Goal: Check status: Check status

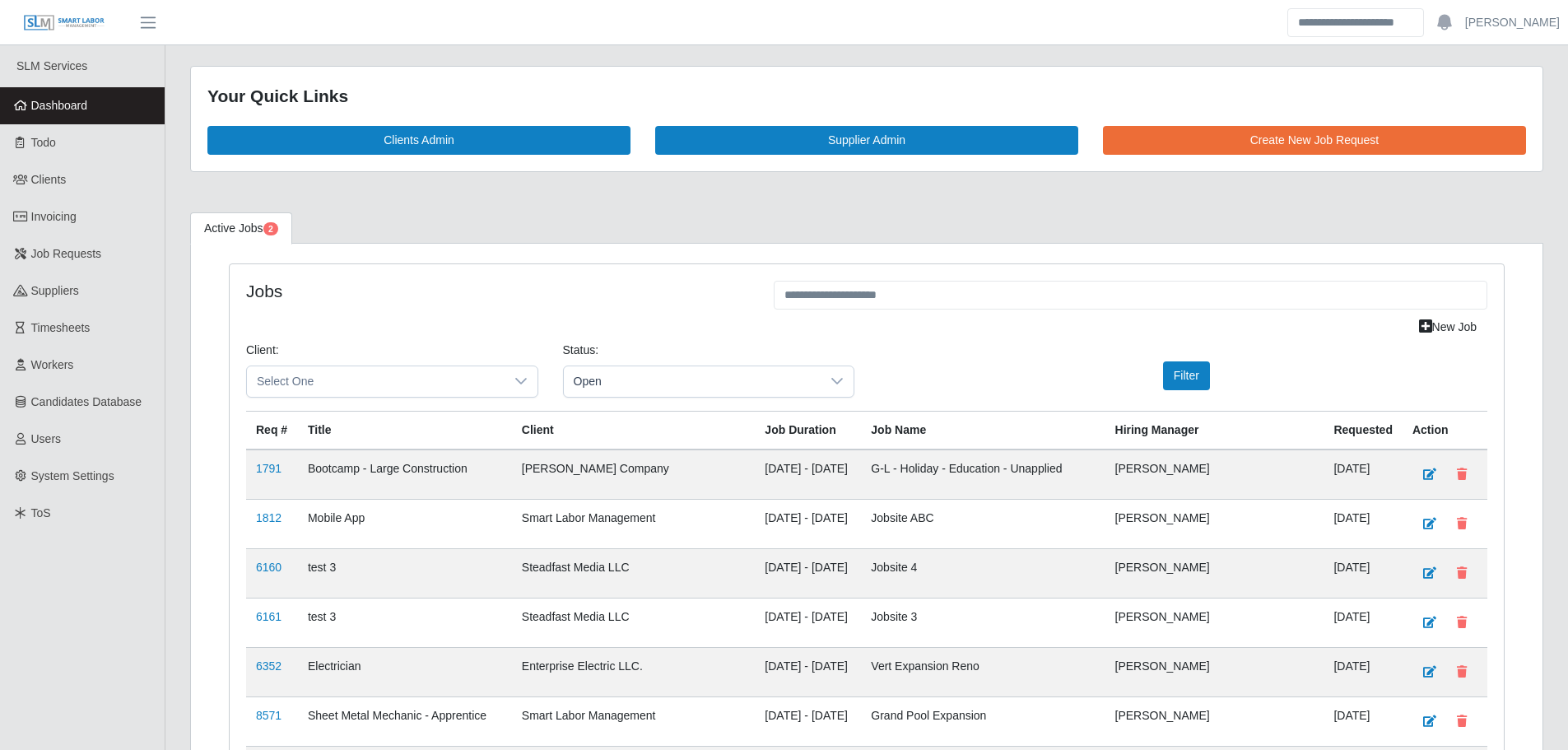
drag, startPoint x: 31, startPoint y: 103, endPoint x: 118, endPoint y: 99, distance: 87.1
click at [31, 103] on span "Dashboard" at bounding box center [59, 105] width 57 height 13
click at [74, 112] on span "Dashboard" at bounding box center [59, 105] width 57 height 13
click at [55, 107] on span "Dashboard" at bounding box center [59, 105] width 57 height 13
click at [130, 93] on link "Dashboard" at bounding box center [82, 106] width 164 height 37
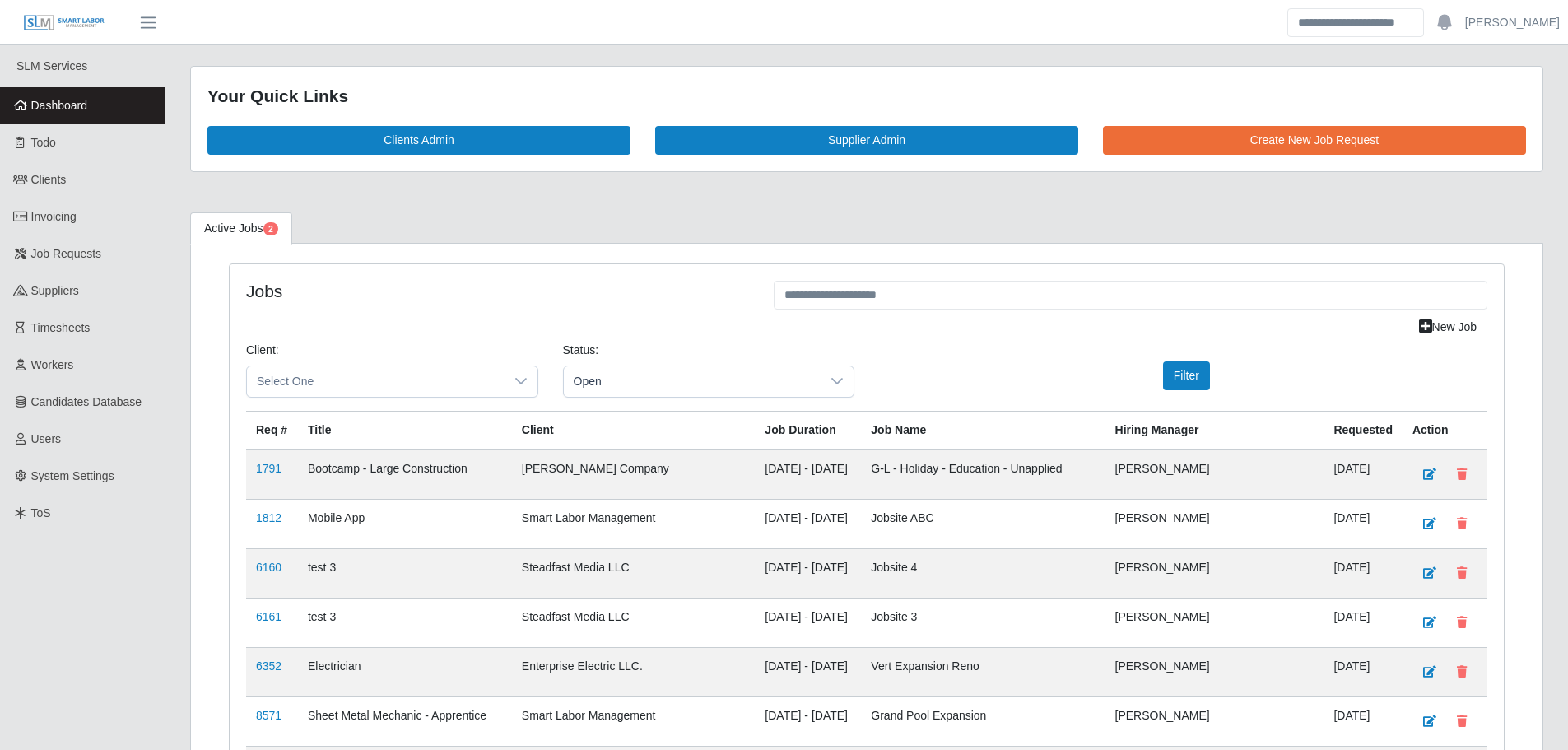
click at [90, 98] on link "Dashboard" at bounding box center [82, 106] width 164 height 37
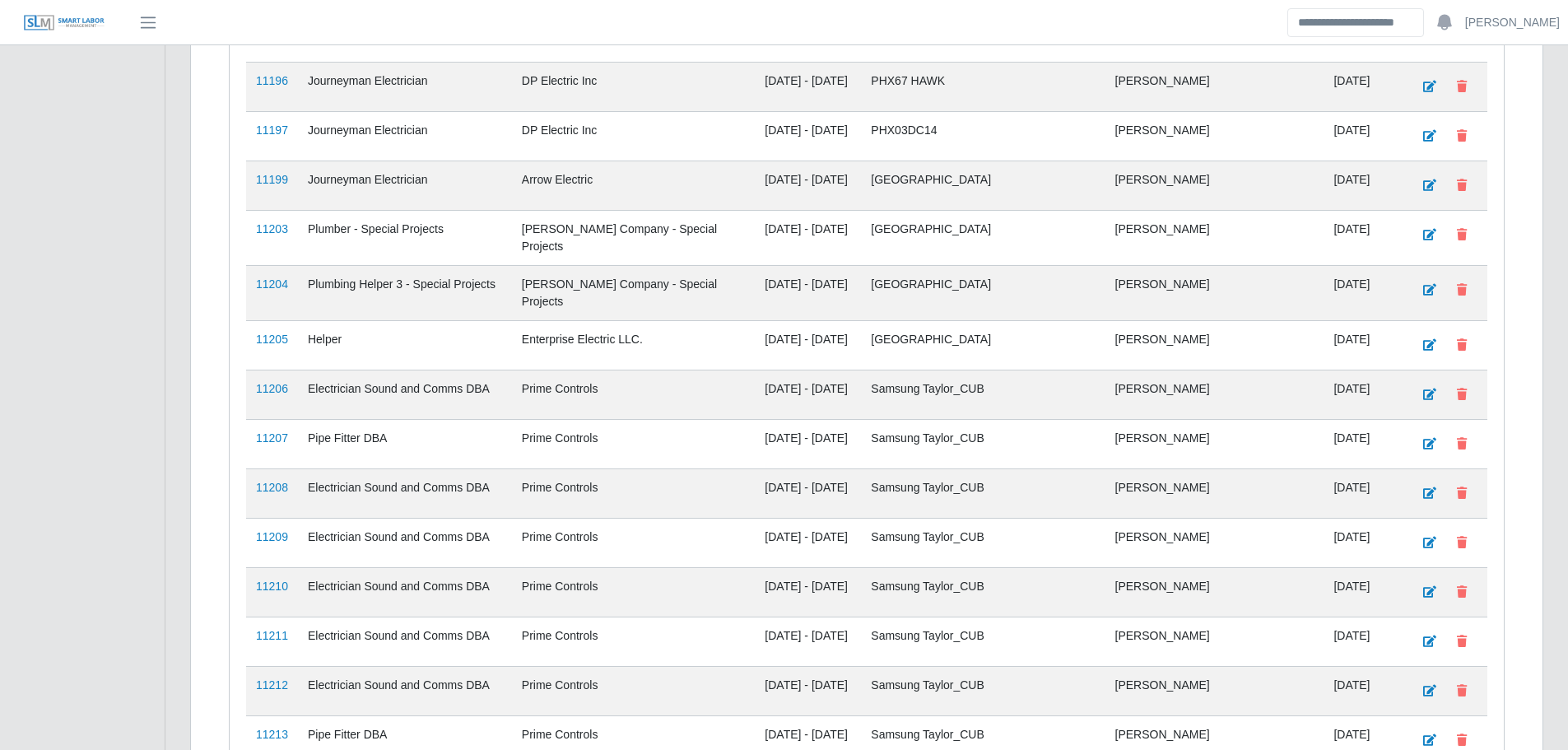
scroll to position [2169, 0]
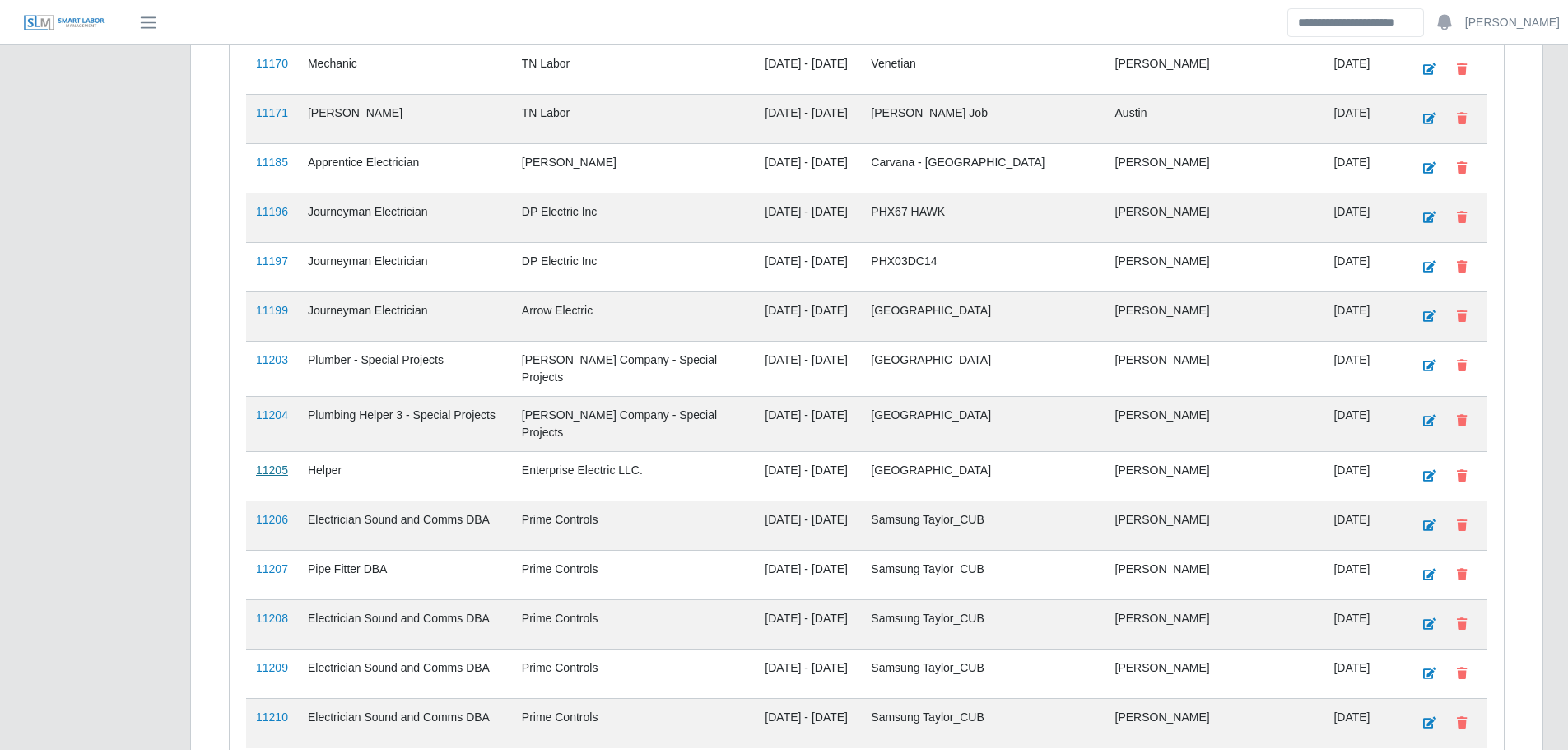
click at [276, 463] on link "11205" at bounding box center [272, 470] width 32 height 13
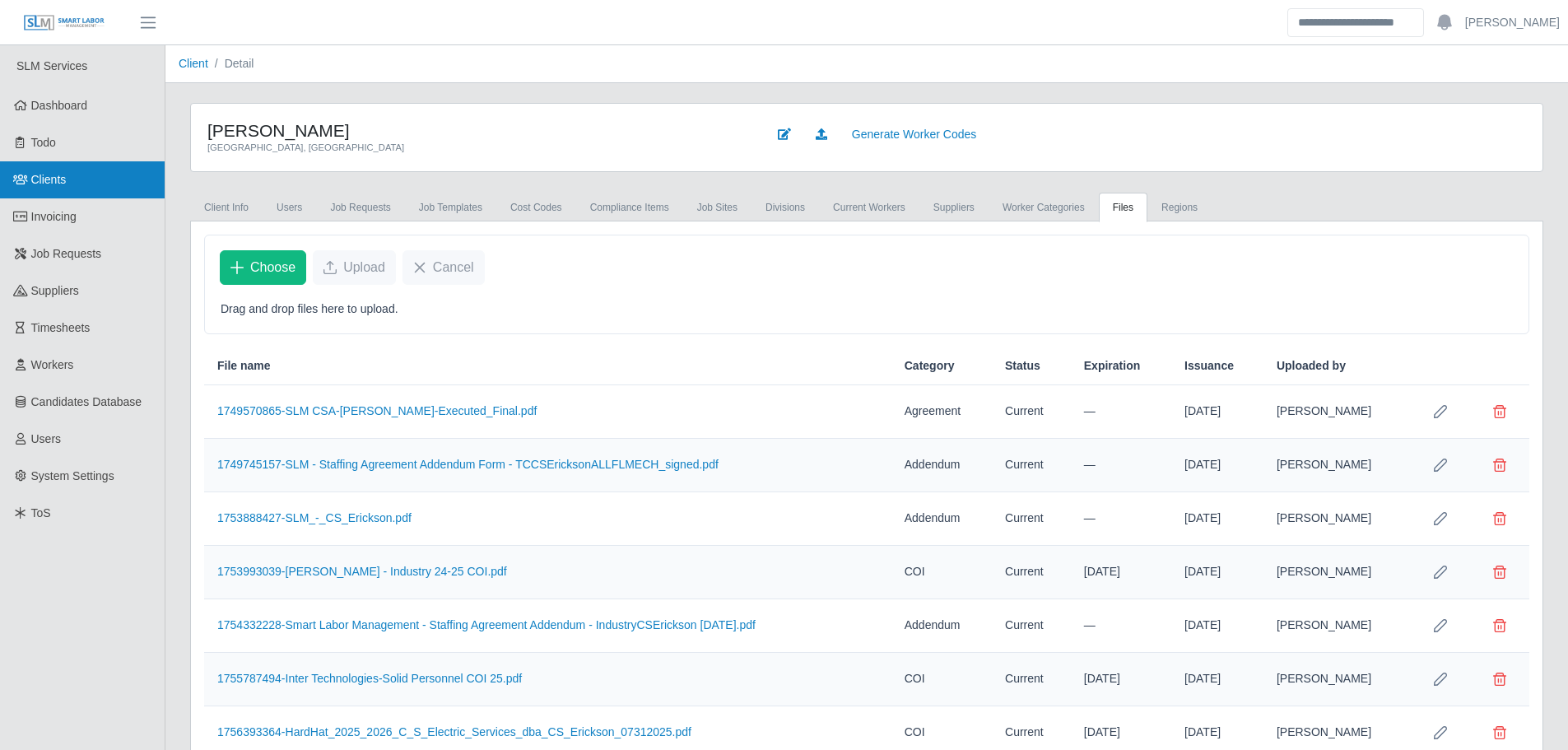
click at [111, 187] on link "Clients" at bounding box center [82, 180] width 164 height 37
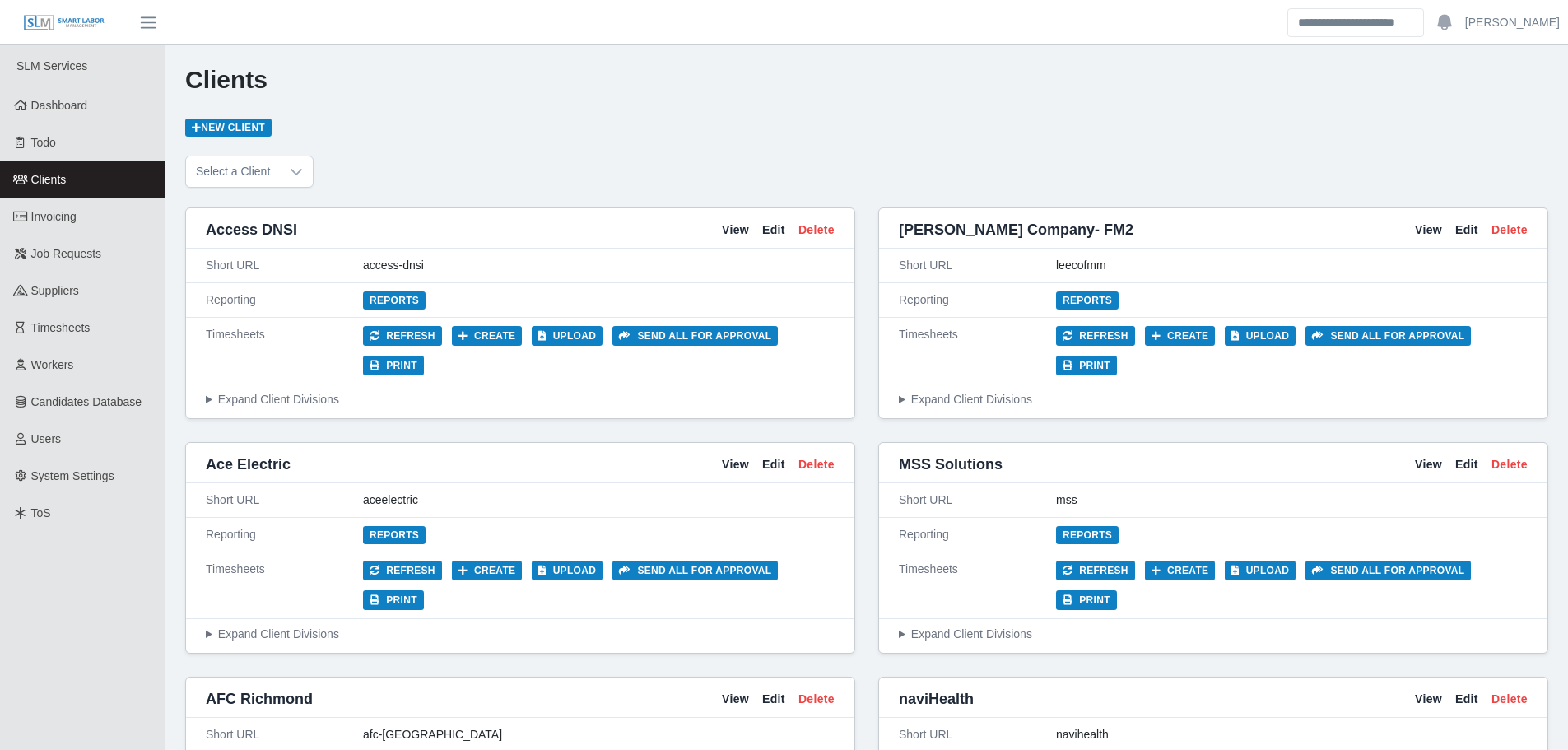
scroll to position [3135, 0]
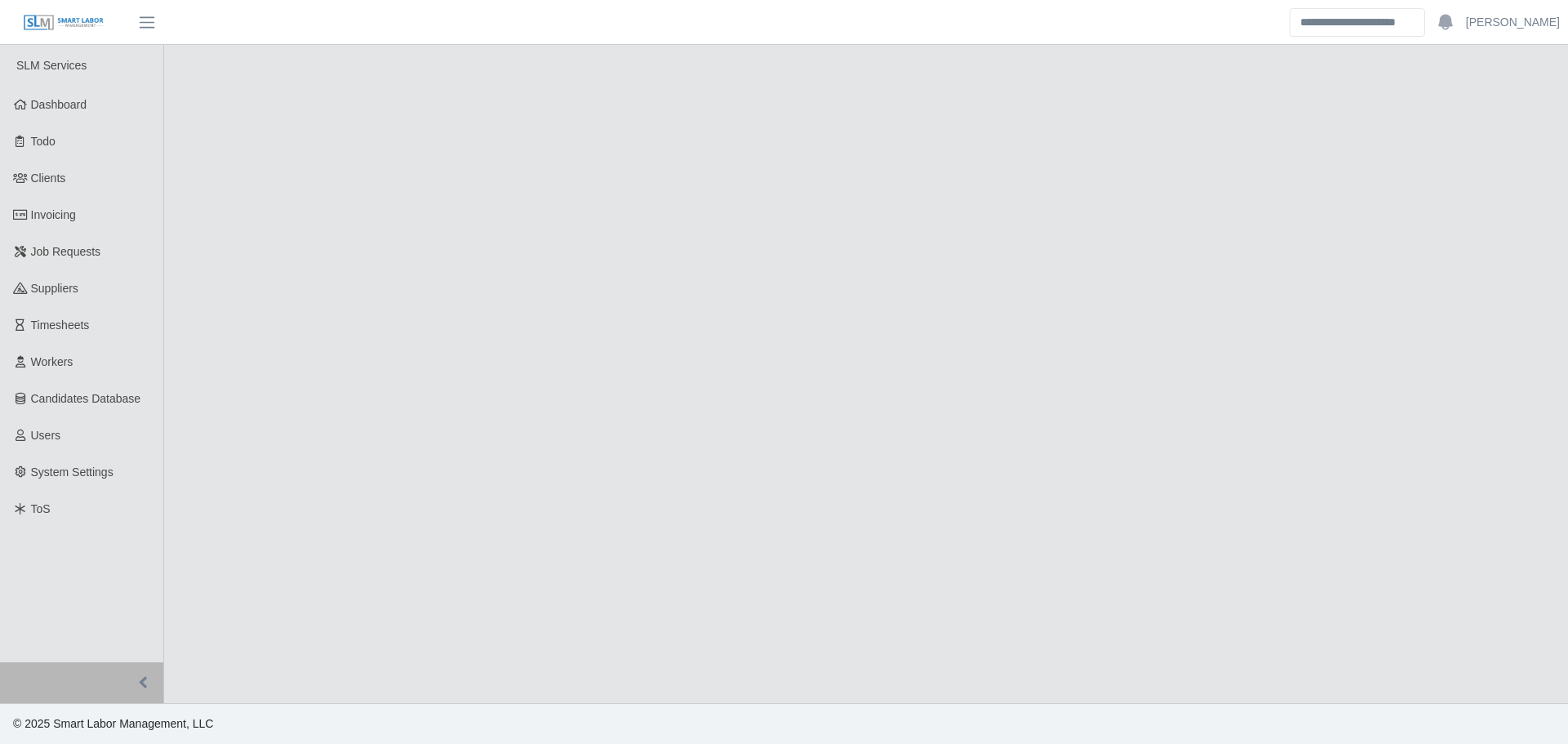
select select "****"
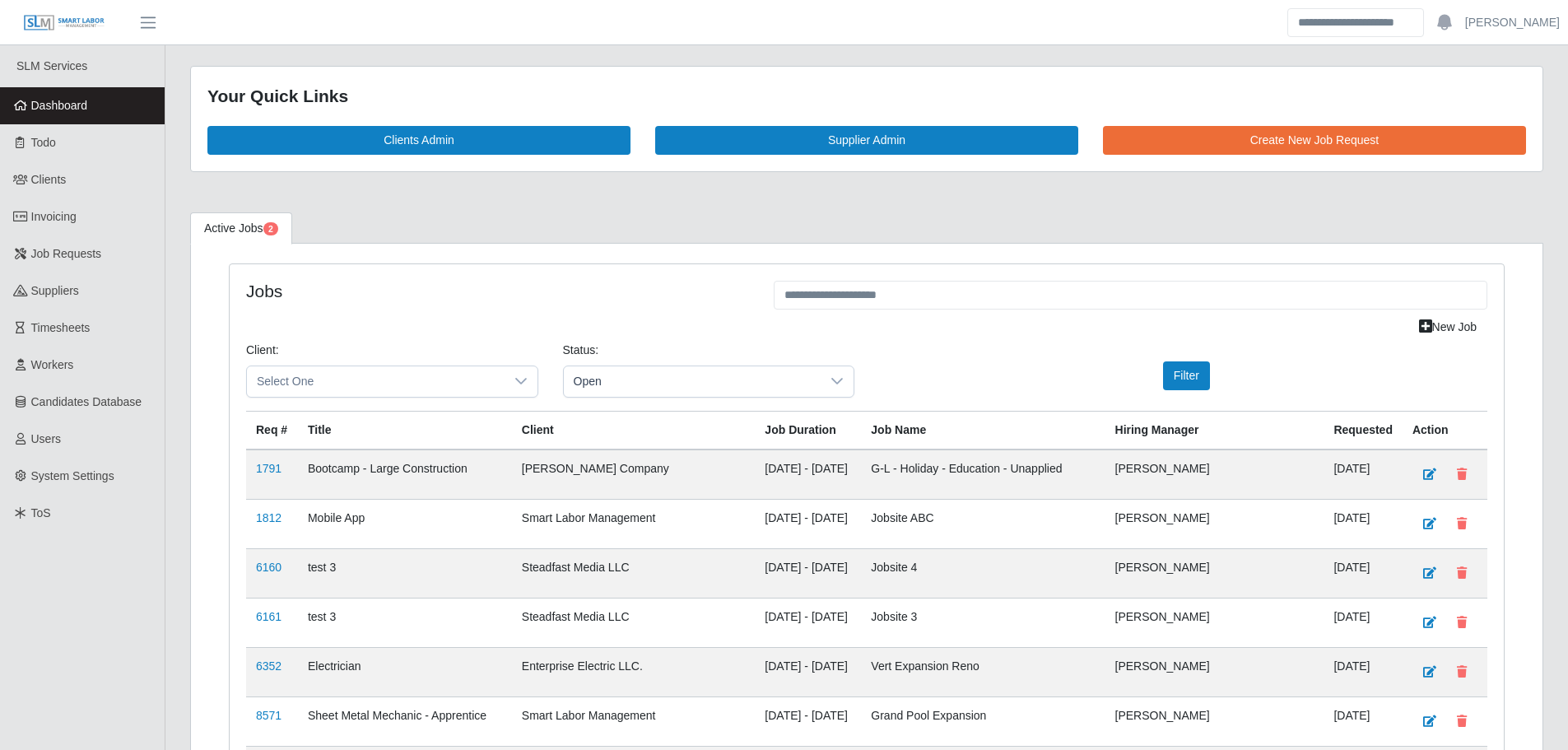
click at [34, 105] on span "Dashboard" at bounding box center [59, 105] width 57 height 13
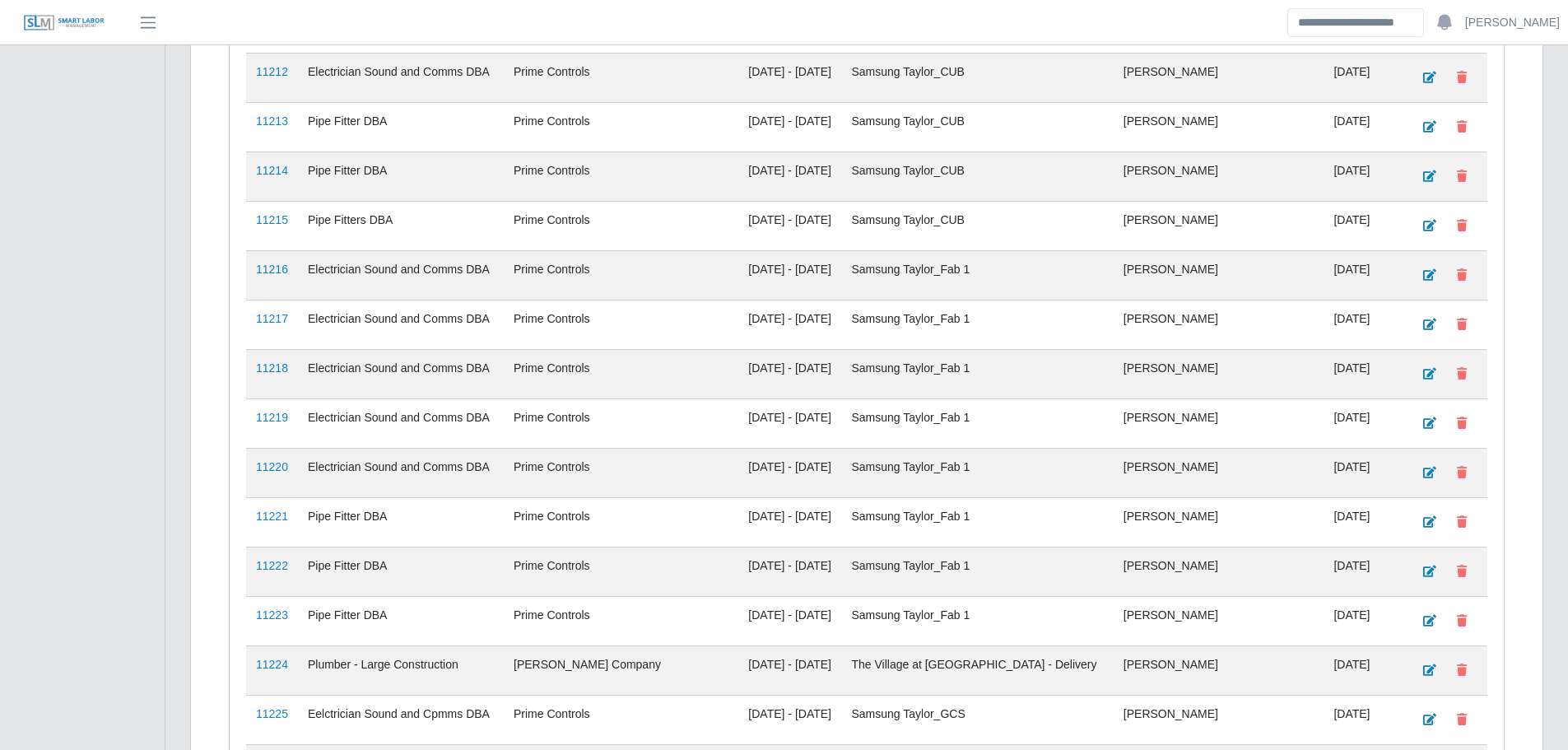
scroll to position [2910, 0]
click at [281, 655] on link "11224" at bounding box center [272, 662] width 32 height 13
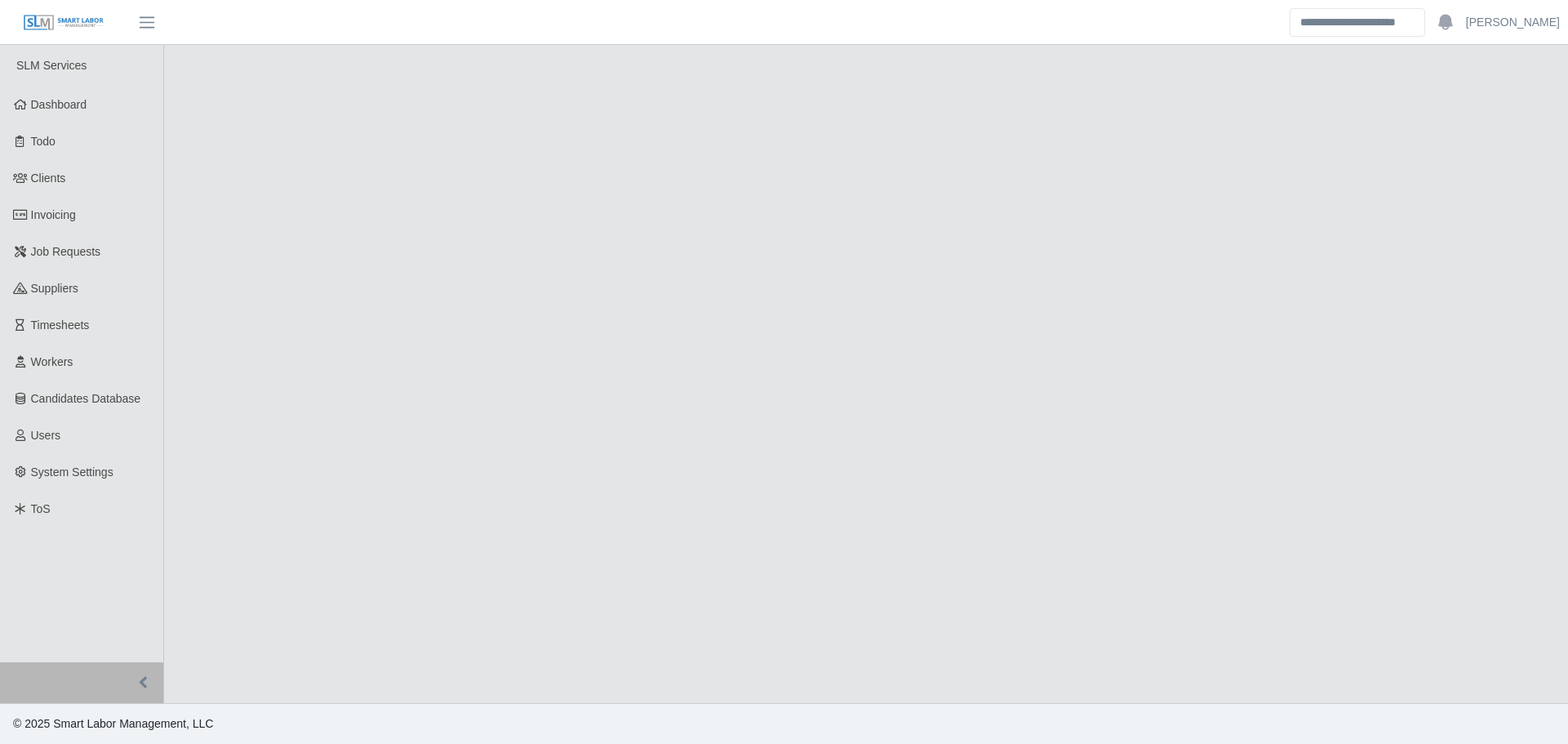
select select "****"
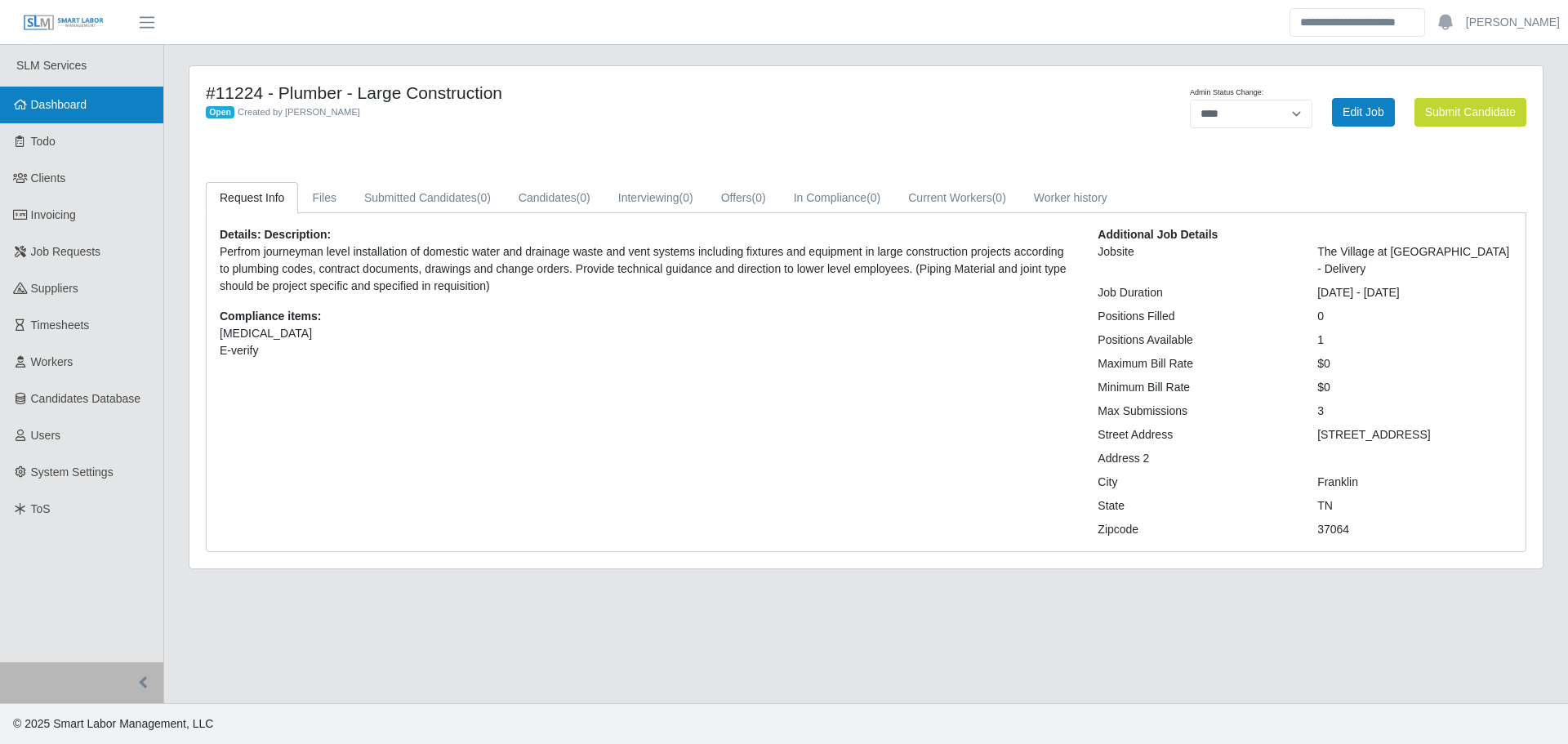
click at [103, 104] on link "Dashboard" at bounding box center [82, 105] width 163 height 37
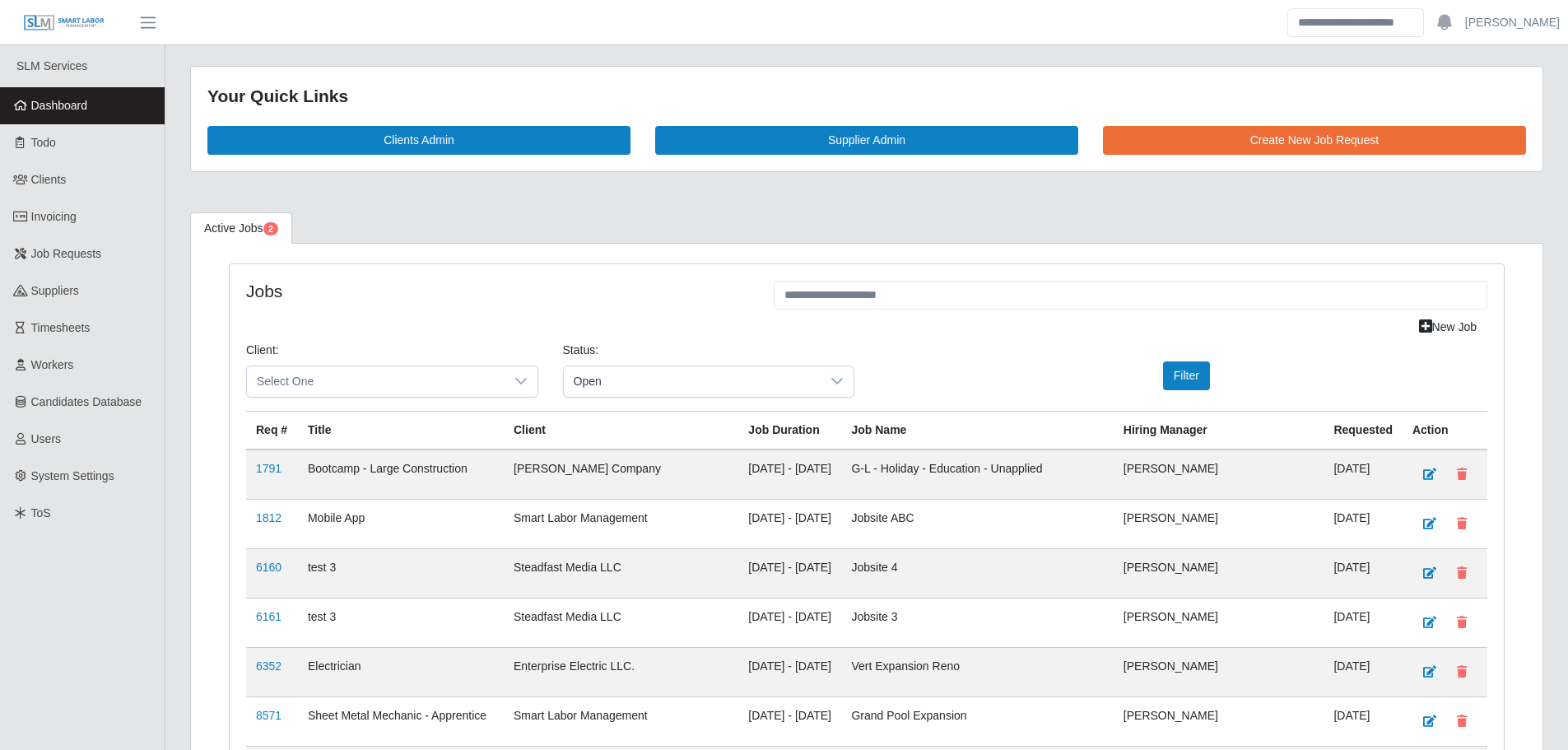
click at [53, 105] on span "Dashboard" at bounding box center [59, 105] width 57 height 13
